Goal: Task Accomplishment & Management: Manage account settings

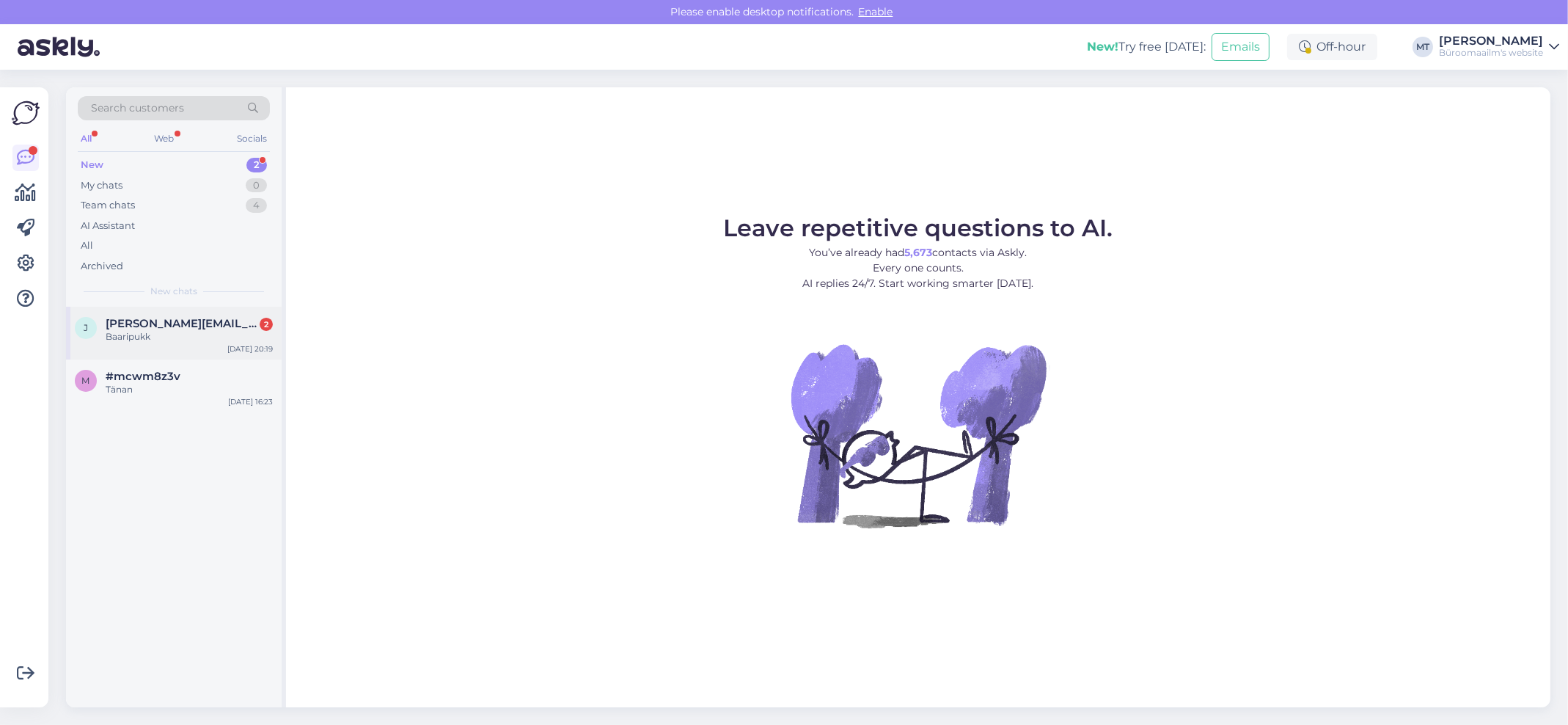
click at [135, 325] on span "[PERSON_NAME][EMAIL_ADDRESS][PERSON_NAME][DOMAIN_NAME]" at bounding box center [182, 324] width 152 height 13
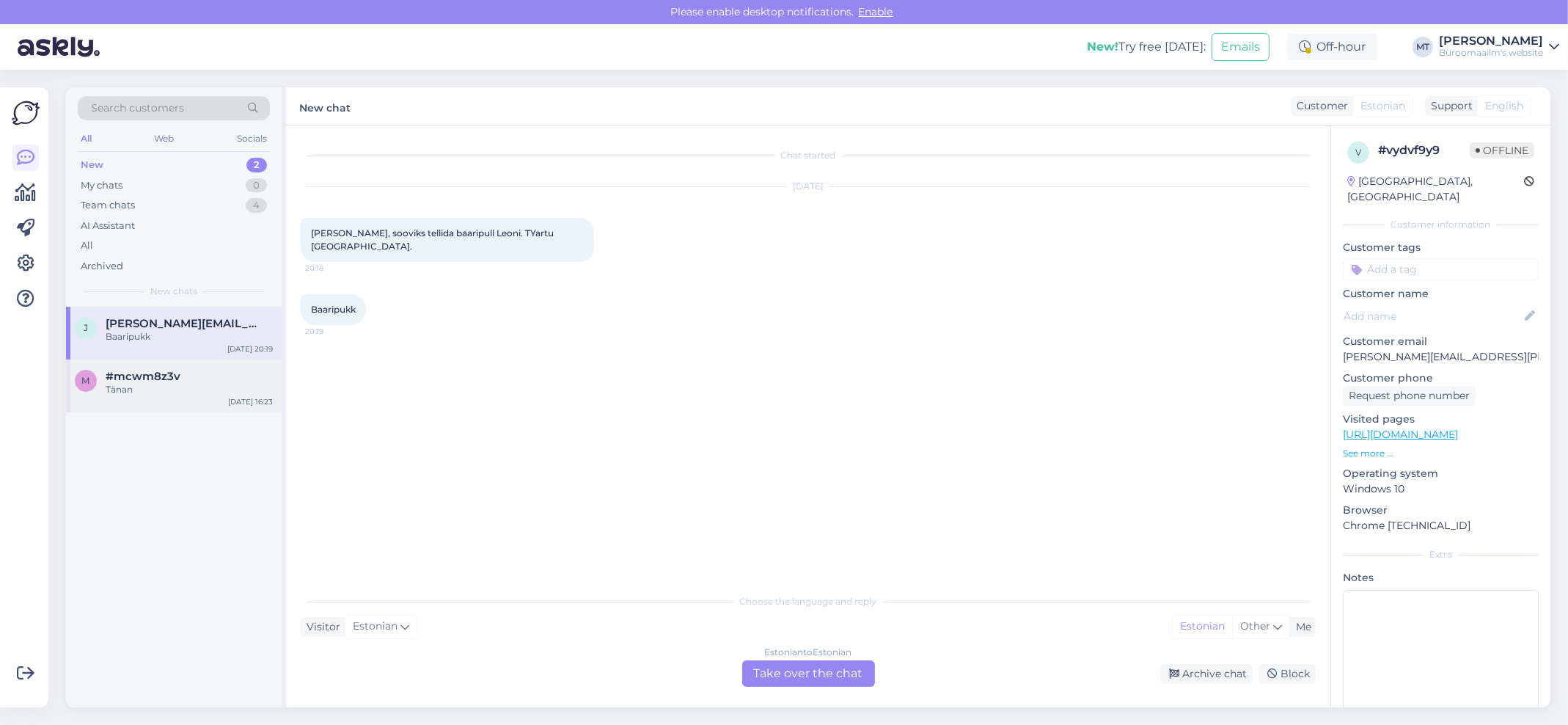
click at [126, 383] on div "Tänan" at bounding box center [189, 390] width 167 height 13
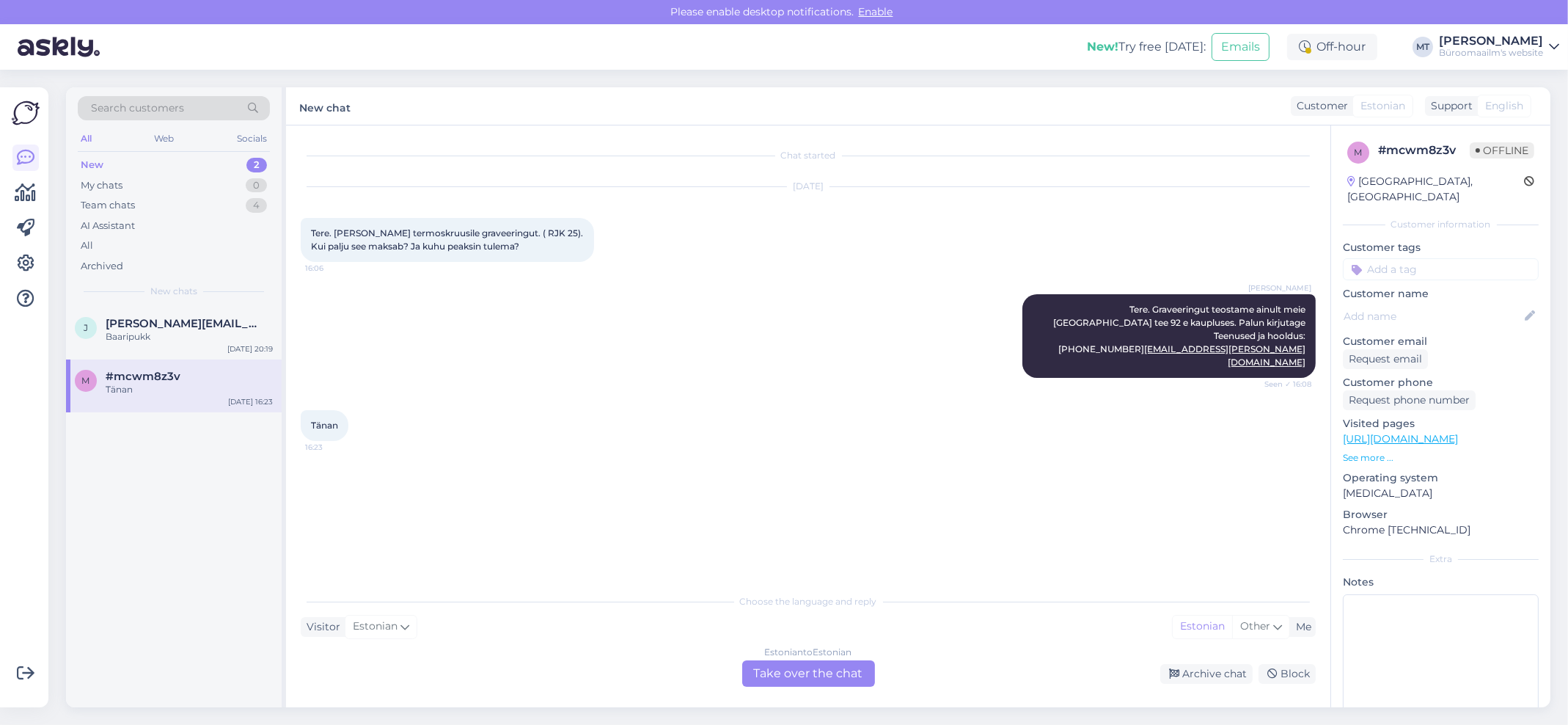
click at [846, 672] on div "Estonian to Estonian Take over the chat" at bounding box center [808, 674] width 133 height 26
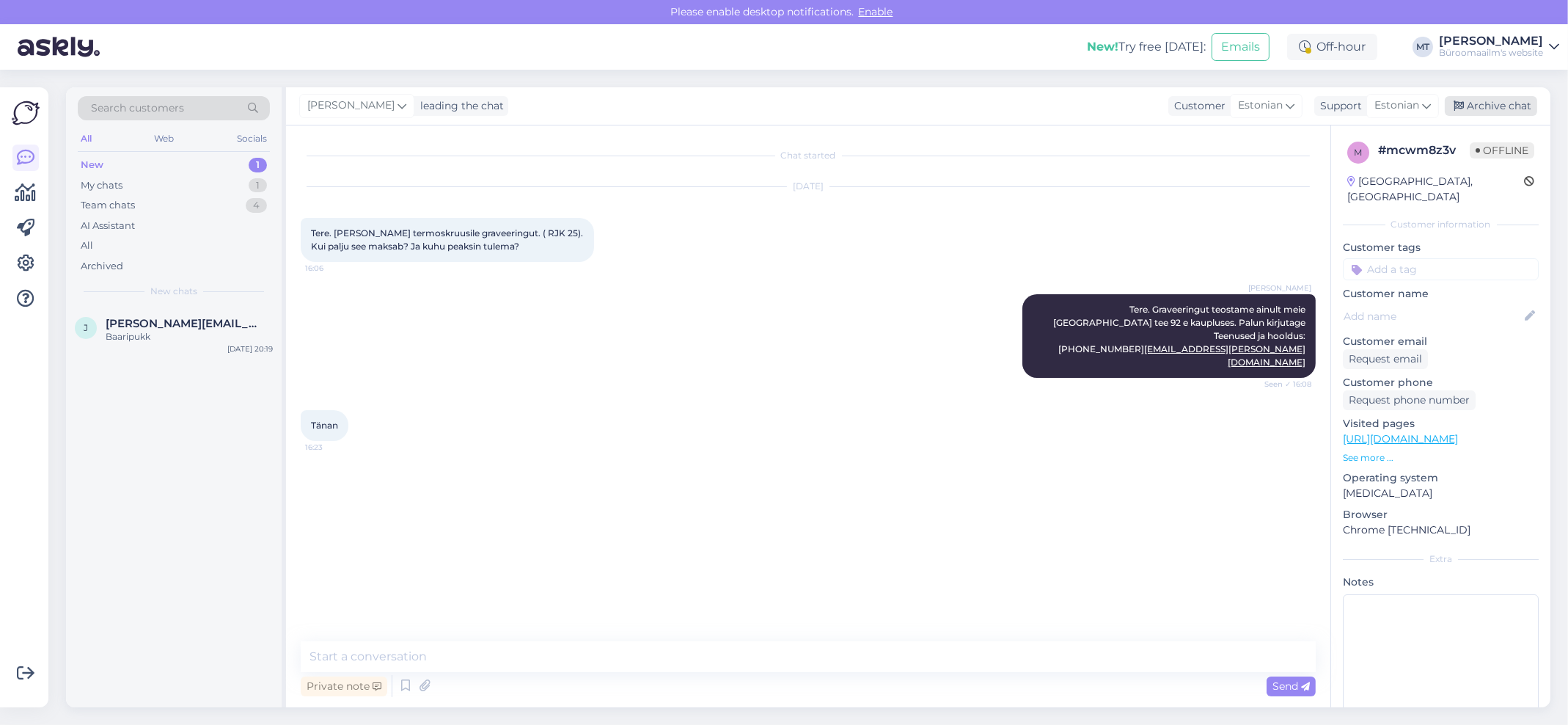
click at [1490, 109] on div "Archive chat" at bounding box center [1491, 106] width 92 height 20
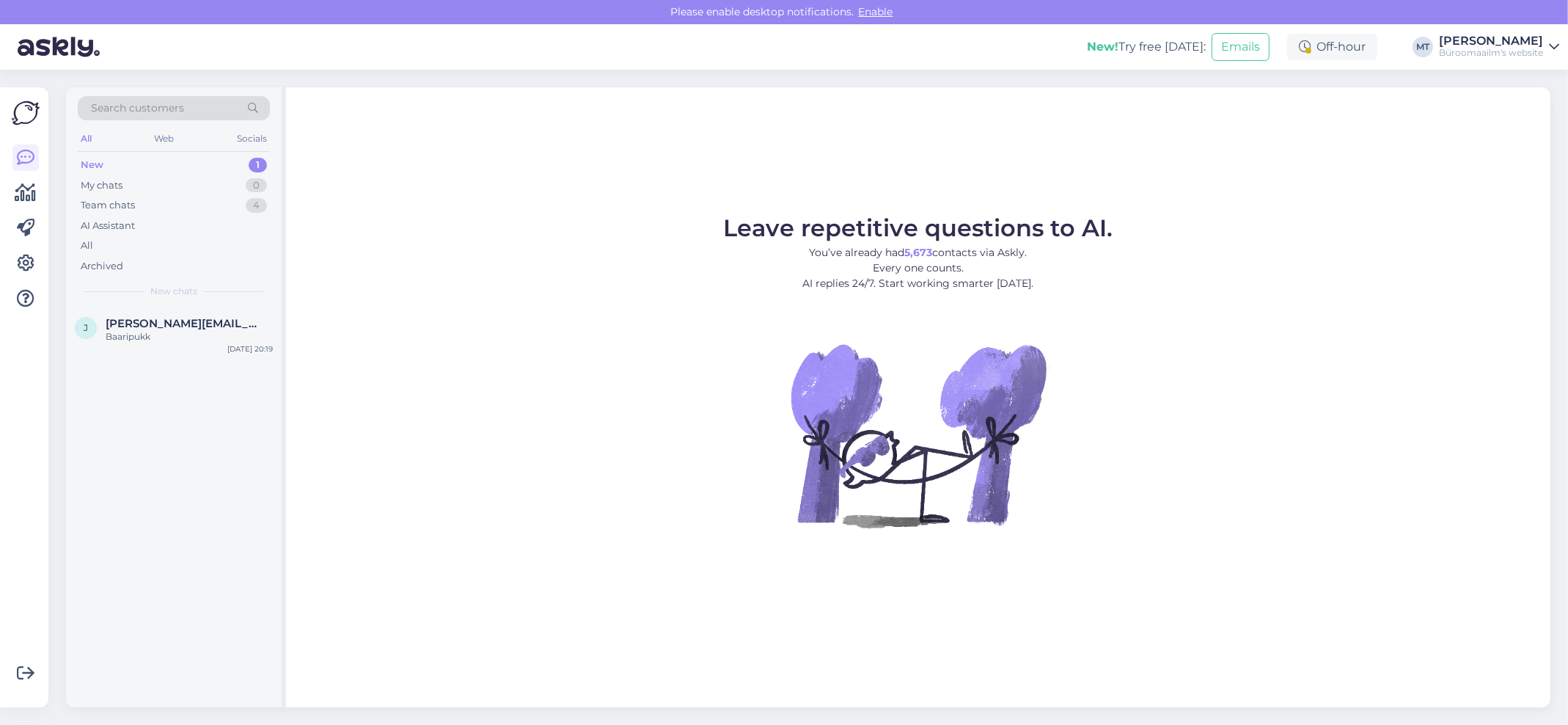
click at [110, 160] on div "New 1" at bounding box center [174, 165] width 192 height 20
click at [146, 330] on div "Baaripukk" at bounding box center [189, 337] width 167 height 13
